Goal: Task Accomplishment & Management: Use online tool/utility

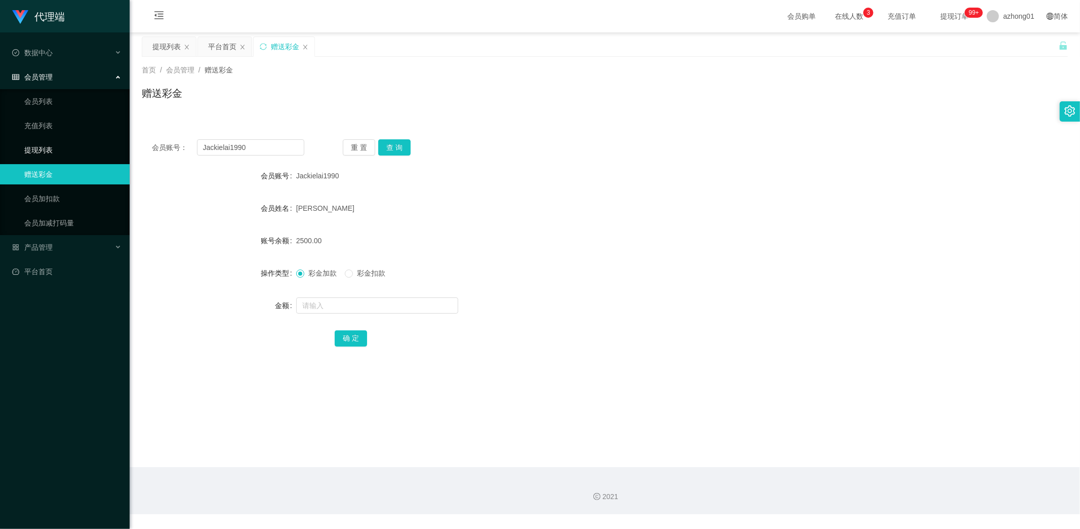
click at [49, 152] on link "提现列表" at bounding box center [72, 150] width 97 height 20
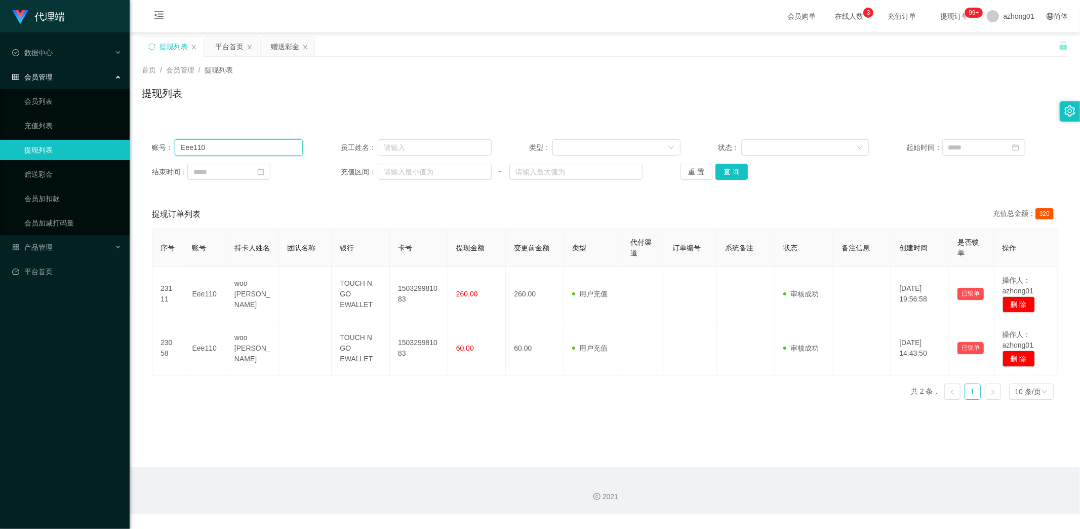
drag, startPoint x: 229, startPoint y: 154, endPoint x: 143, endPoint y: 154, distance: 86.1
click at [139, 152] on main "关闭左侧 关闭右侧 关闭其它 刷新页面 提现列表 平台首页 赠送彩金 首页 / 会员管理 / 提现列表 / 提现列表 账号： Eee110 员工姓名： 类型：…" at bounding box center [605, 249] width 951 height 435
paste input "Yap1234"
type input "Yap1234"
drag, startPoint x: 723, startPoint y: 173, endPoint x: 730, endPoint y: 184, distance: 12.9
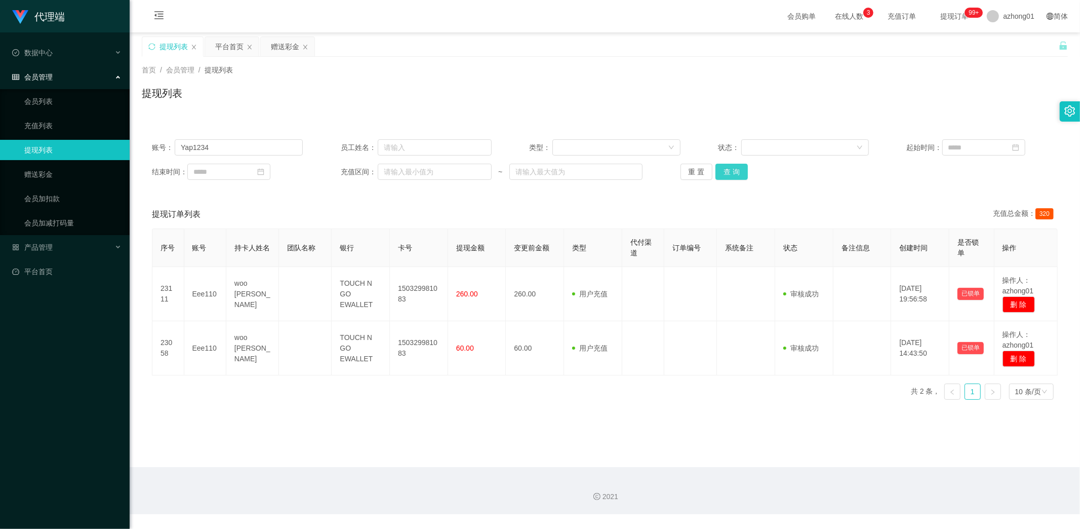
click at [724, 173] on button "查 询" at bounding box center [732, 172] width 32 height 16
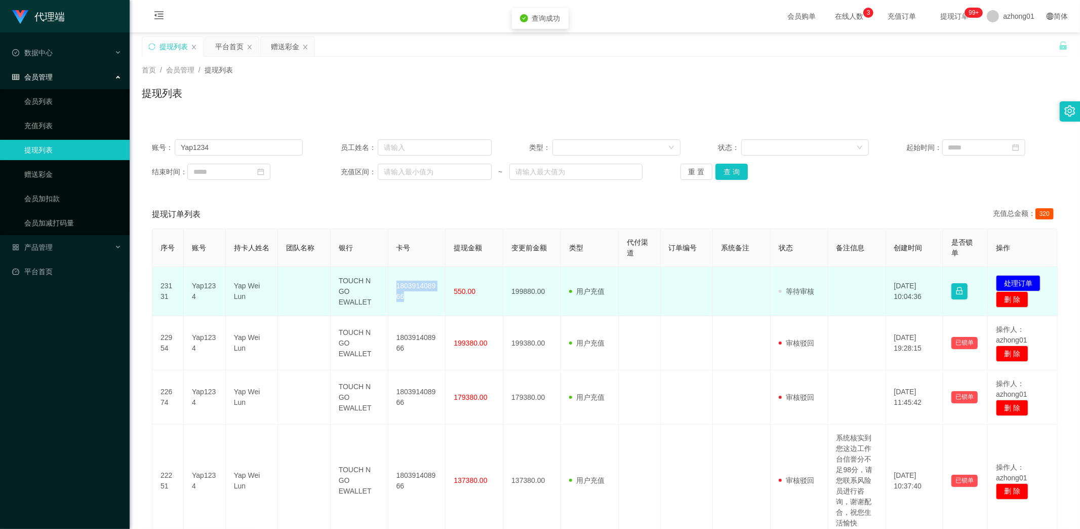
drag, startPoint x: 392, startPoint y: 284, endPoint x: 415, endPoint y: 305, distance: 32.3
click at [415, 305] on td "180391408966" at bounding box center [417, 291] width 58 height 49
copy td "180391408966"
click at [1027, 281] on button "处理订单" at bounding box center [1018, 283] width 45 height 16
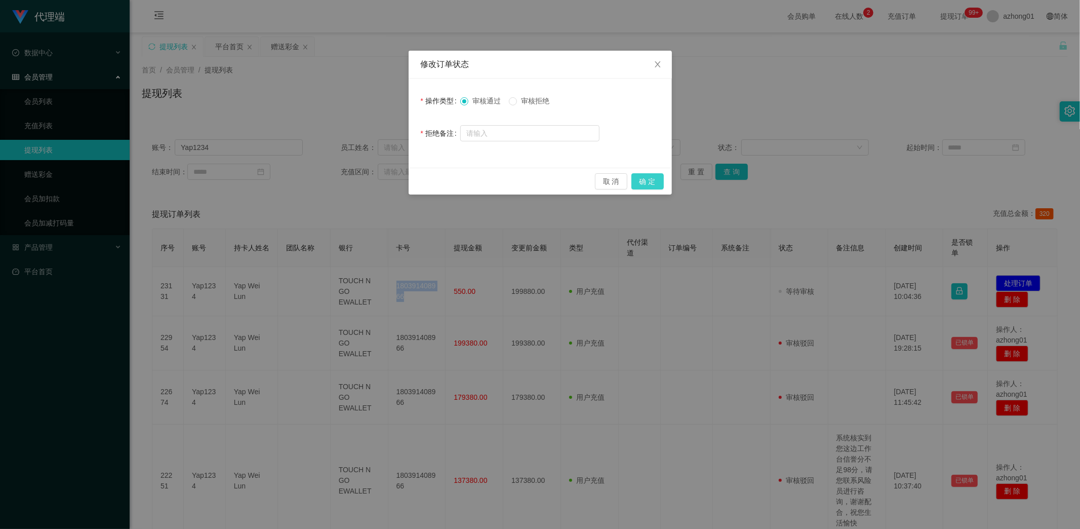
click at [652, 180] on button "确 定" at bounding box center [648, 181] width 32 height 16
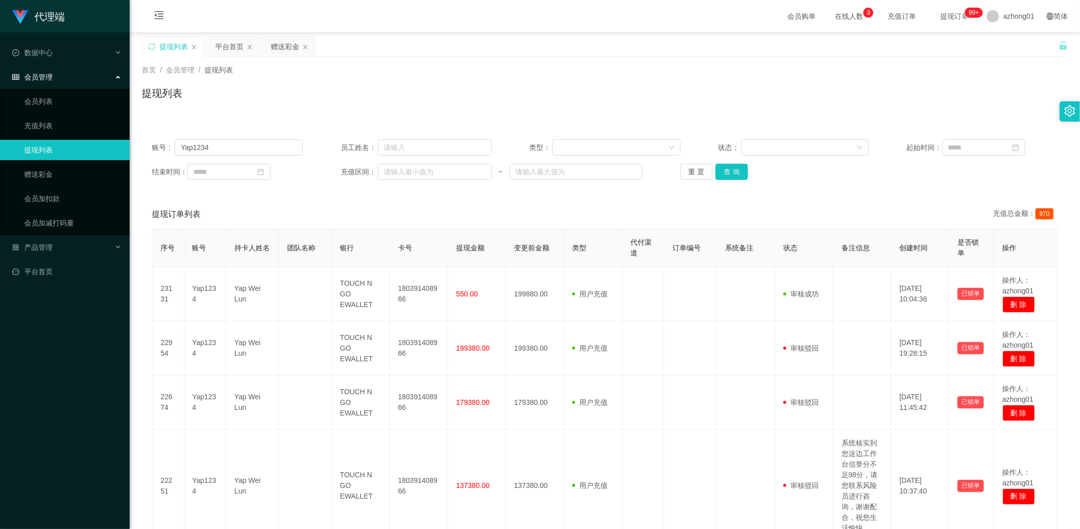
click at [535, 201] on div "提现订单列表 充值总金额： 970" at bounding box center [605, 214] width 906 height 28
click at [43, 174] on link "赠送彩金" at bounding box center [72, 174] width 97 height 20
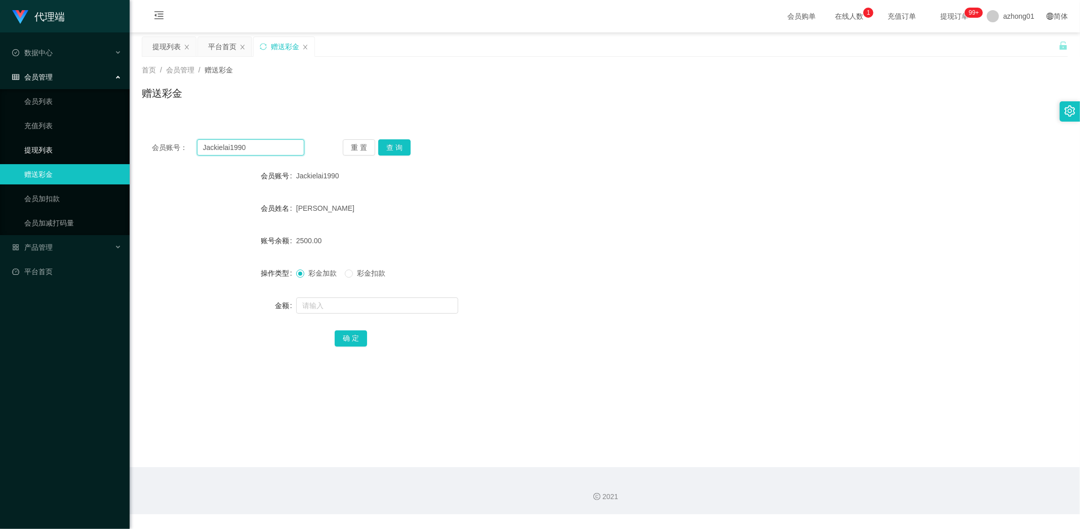
drag, startPoint x: 190, startPoint y: 143, endPoint x: 109, endPoint y: 142, distance: 81.1
click at [109, 139] on section "代理端 数据中心 会员管理 会员列表 充值列表 提现列表 赠送彩金 会员加扣款 会员加减打码量 产品管理 平台首页 保存配置 重置配置 整体风格设置 主题色 …" at bounding box center [540, 257] width 1080 height 514
paste input "180391408966"
click at [399, 150] on button "查 询" at bounding box center [394, 147] width 32 height 16
drag, startPoint x: 218, startPoint y: 145, endPoint x: 155, endPoint y: 138, distance: 63.8
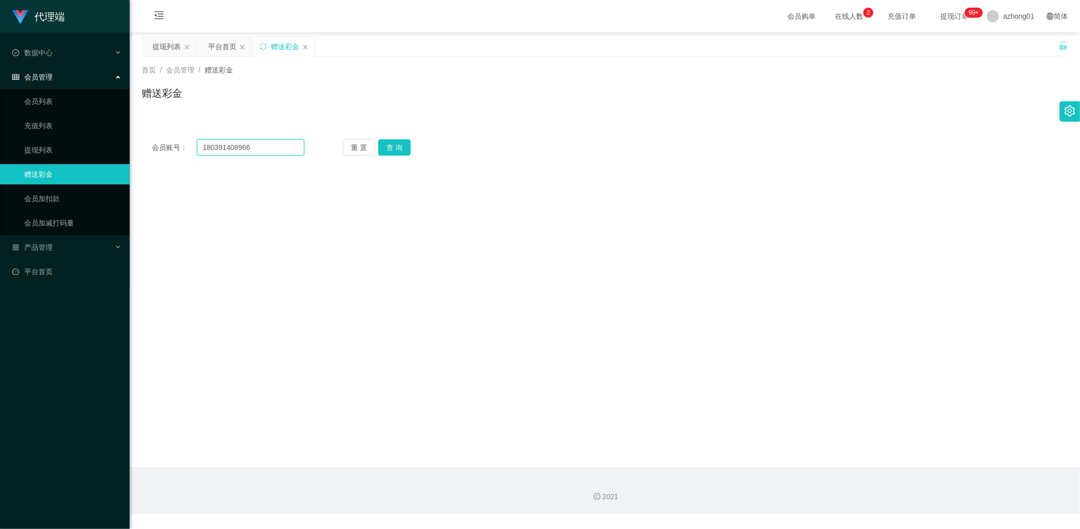
click at [156, 138] on div "会员账号： 180391408966 重 置 查 询 会员账号 Jackielai1990 会员姓名 [PERSON_NAME] 账号余额 2500.00 操…" at bounding box center [605, 147] width 926 height 36
paste input "Yap1234"
type input "Yap1234"
click at [395, 150] on button "查 询" at bounding box center [394, 147] width 32 height 16
